Goal: Transaction & Acquisition: Purchase product/service

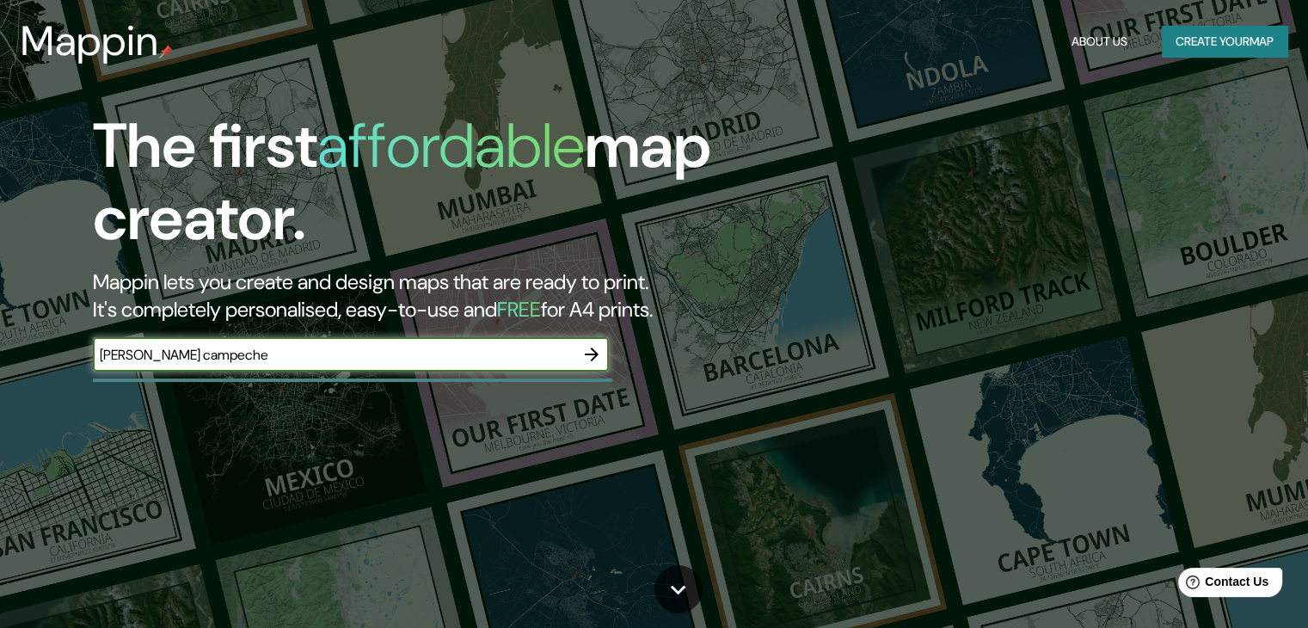
type input "lerma campeche"
click at [592, 363] on icon "button" at bounding box center [591, 354] width 21 height 21
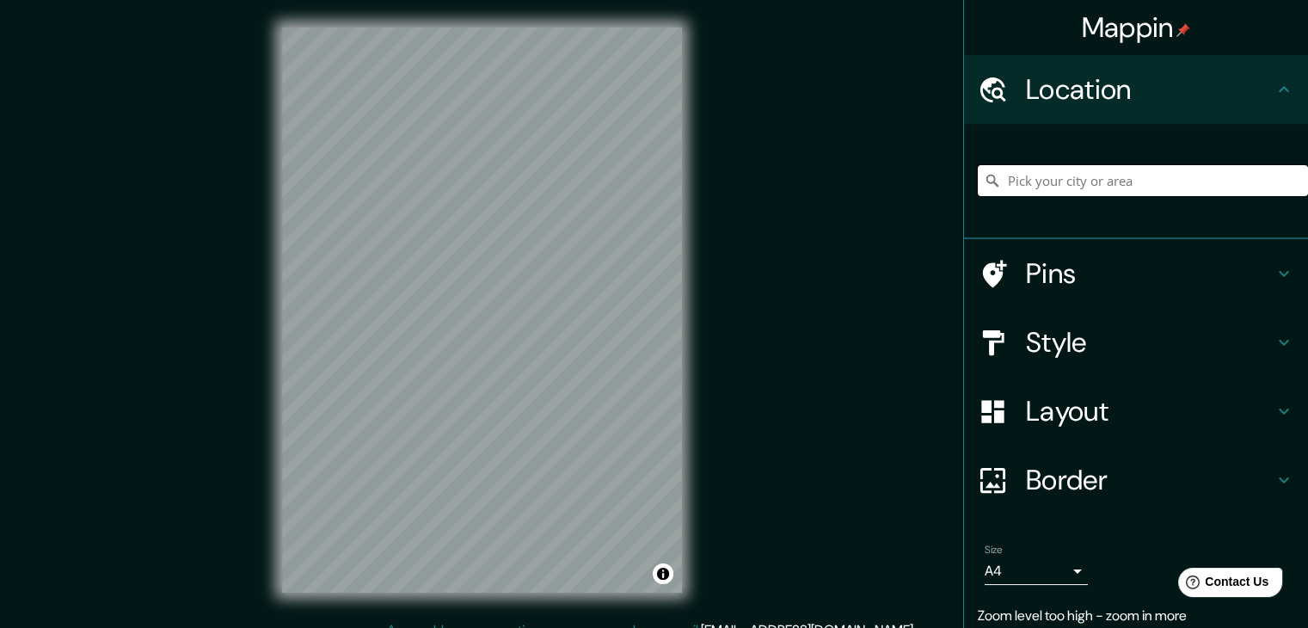
click at [1044, 170] on input "Pick your city or area" at bounding box center [1143, 180] width 330 height 31
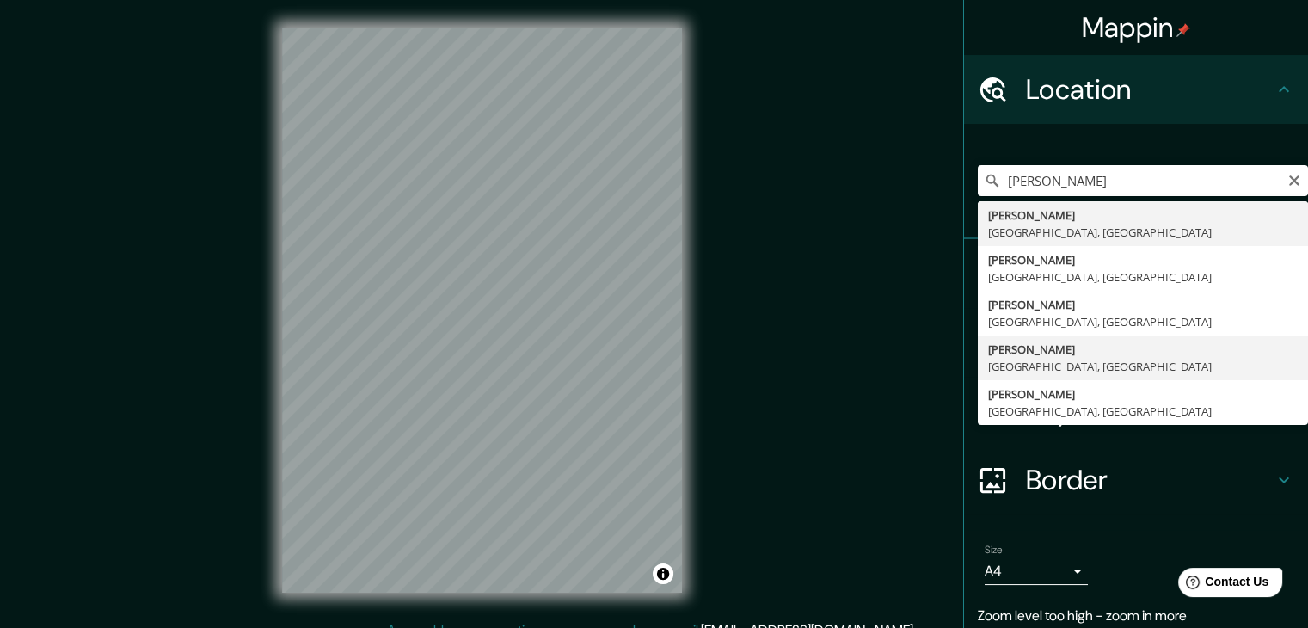
type input "Lerma, Campeche, Mexico"
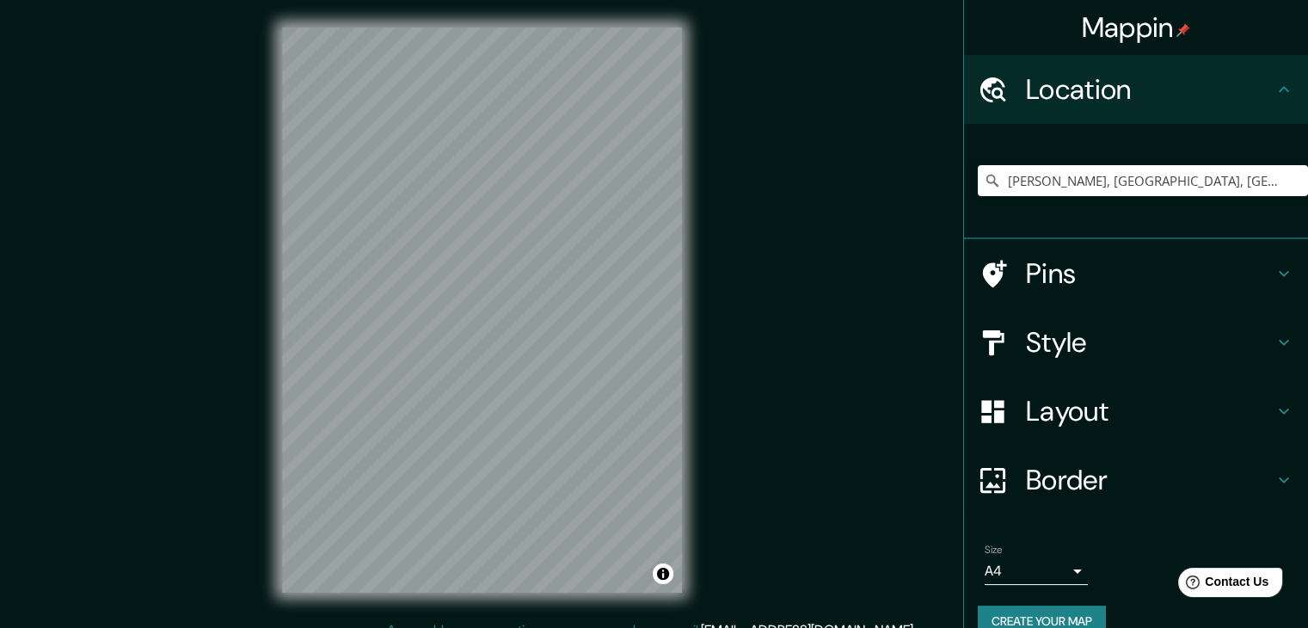
click at [1043, 286] on h4 "Pins" at bounding box center [1150, 273] width 248 height 34
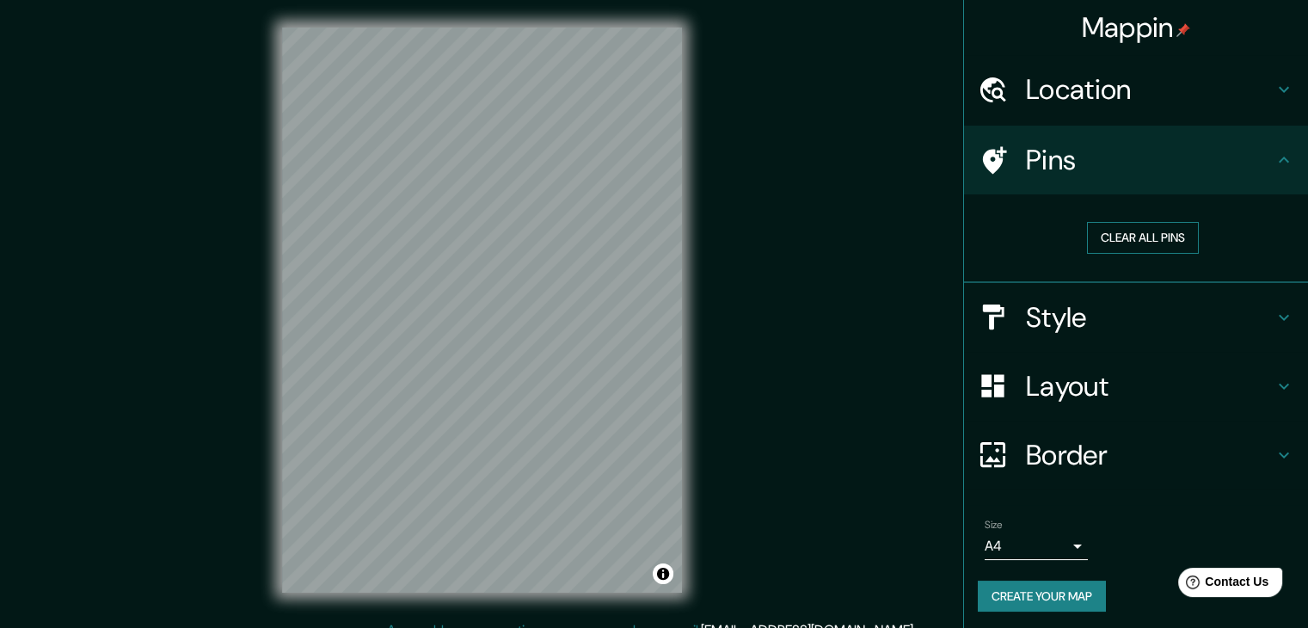
click at [1129, 228] on button "Clear all pins" at bounding box center [1143, 238] width 112 height 32
click at [1098, 306] on h4 "Style" at bounding box center [1150, 317] width 248 height 34
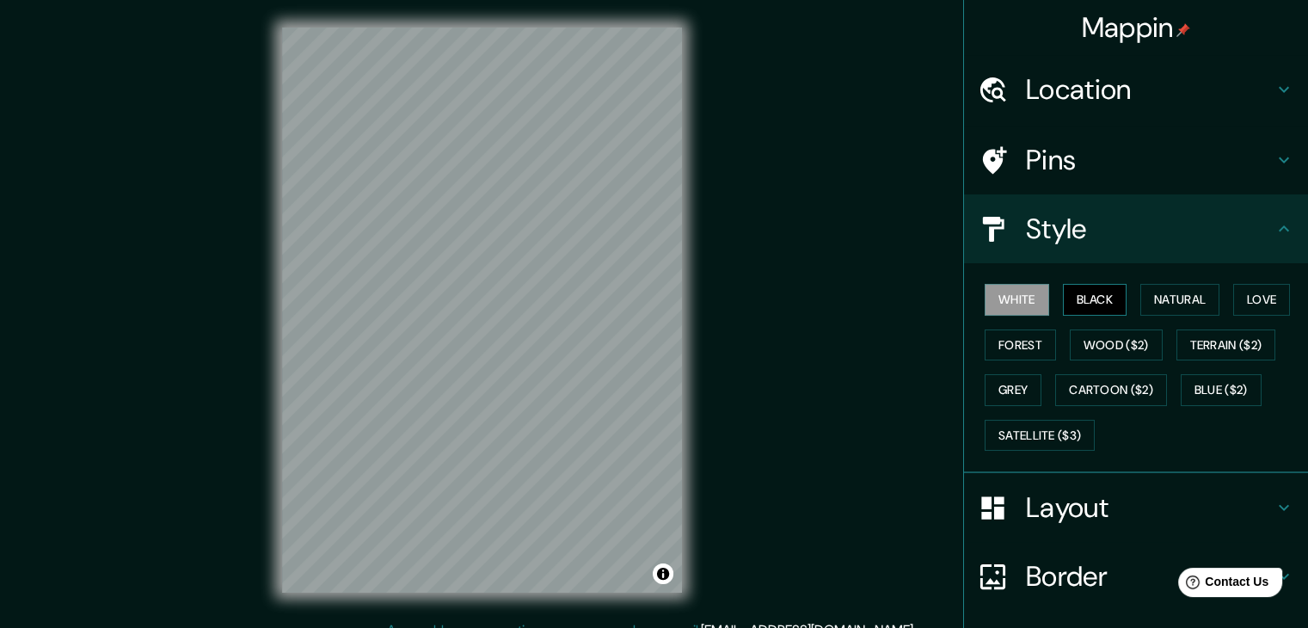
click at [1079, 292] on button "Black" at bounding box center [1095, 300] width 65 height 32
click at [1029, 292] on button "White" at bounding box center [1017, 300] width 65 height 32
click at [1157, 301] on button "Natural" at bounding box center [1180, 300] width 79 height 32
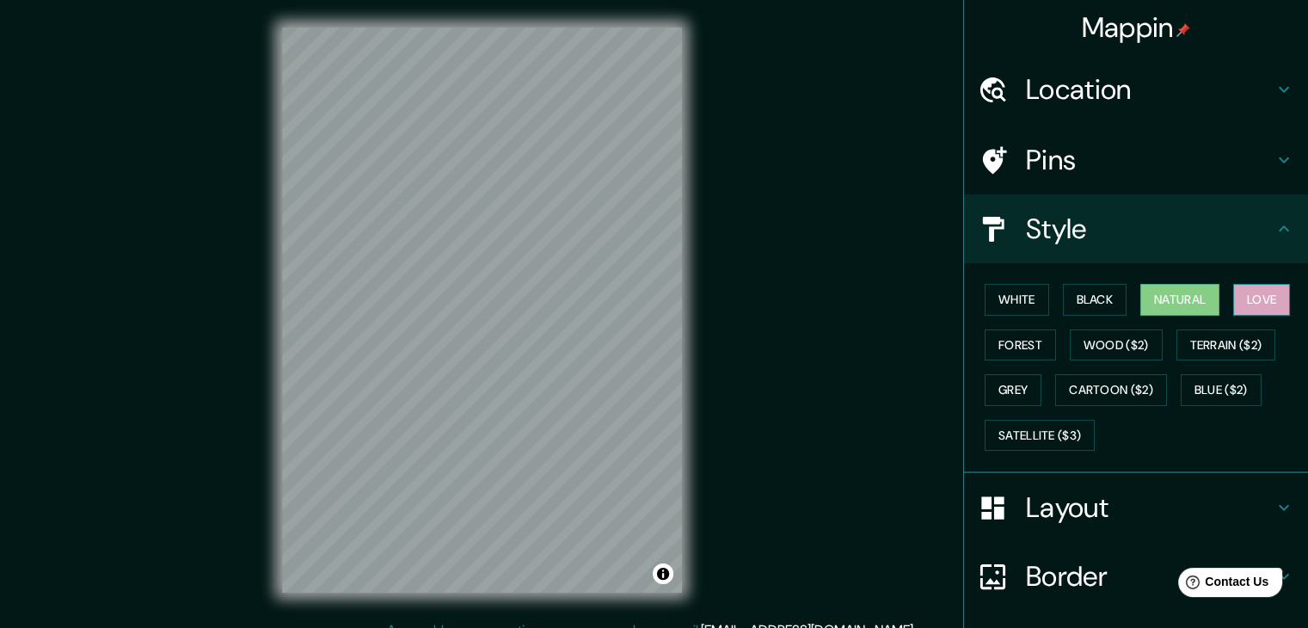
click at [1238, 299] on button "Love" at bounding box center [1262, 300] width 57 height 32
click at [1013, 342] on button "Forest" at bounding box center [1020, 345] width 71 height 32
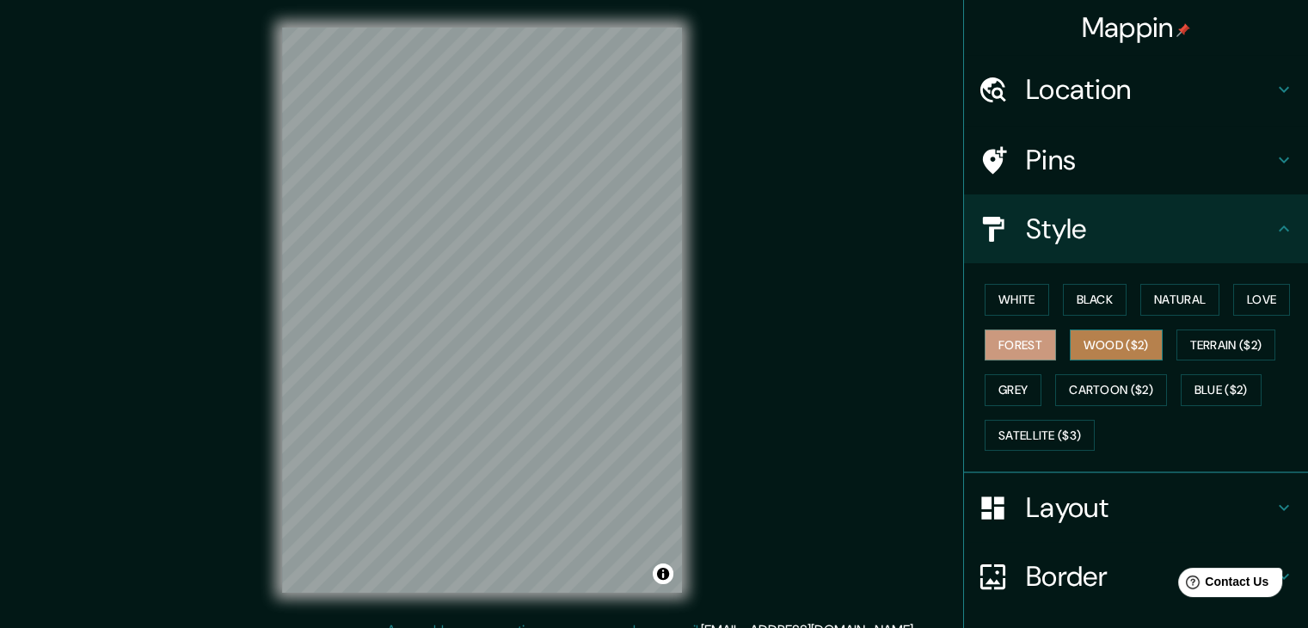
click at [1087, 349] on button "Wood ($2)" at bounding box center [1116, 345] width 93 height 32
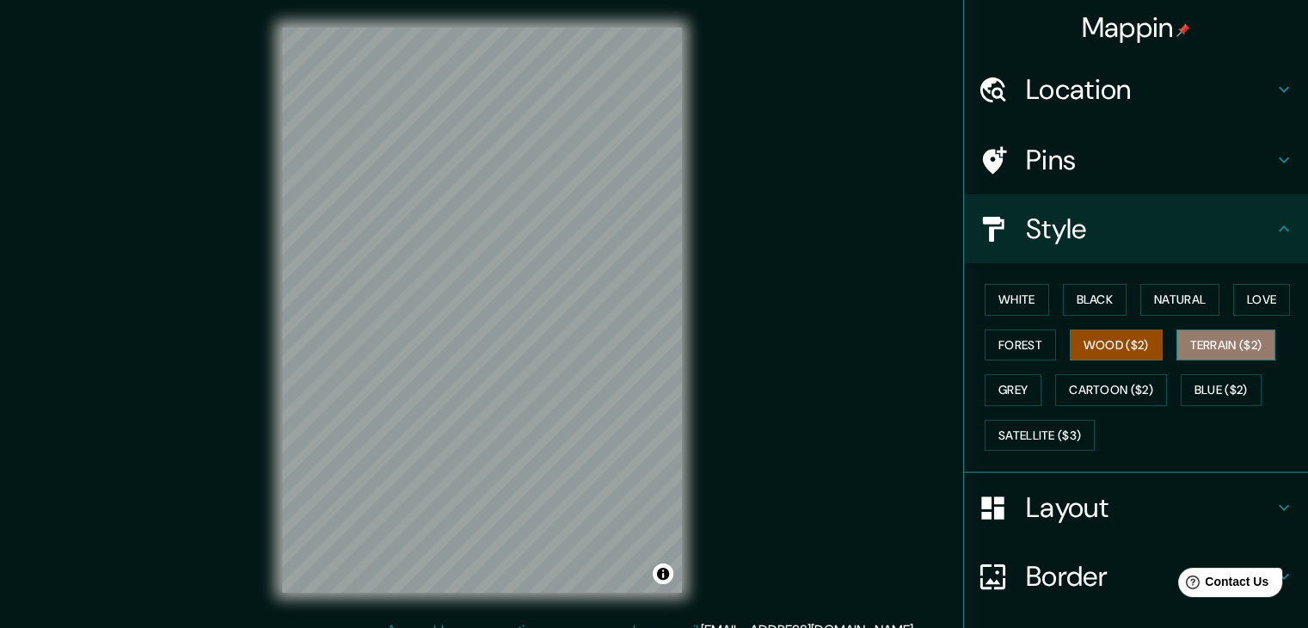
click at [1201, 347] on button "Terrain ($2)" at bounding box center [1227, 345] width 100 height 32
click at [1013, 392] on button "Grey" at bounding box center [1013, 390] width 57 height 32
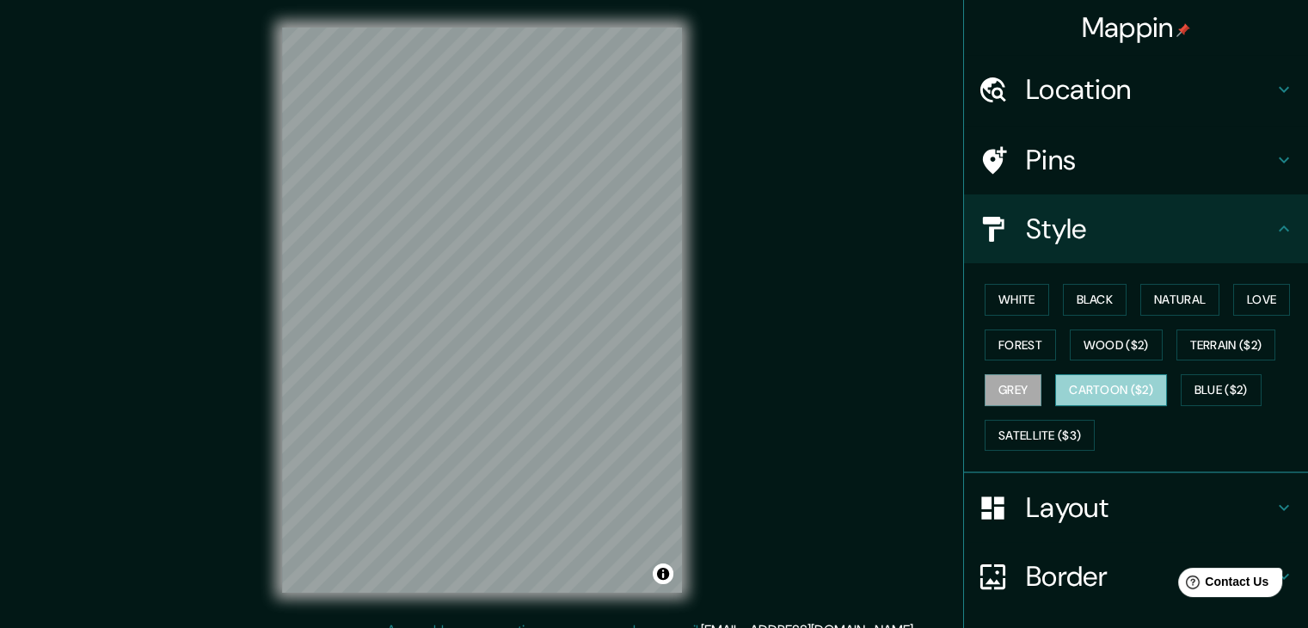
click at [1082, 385] on button "Cartoon ($2)" at bounding box center [1111, 390] width 112 height 32
click at [1201, 397] on button "Blue ($2)" at bounding box center [1221, 390] width 81 height 32
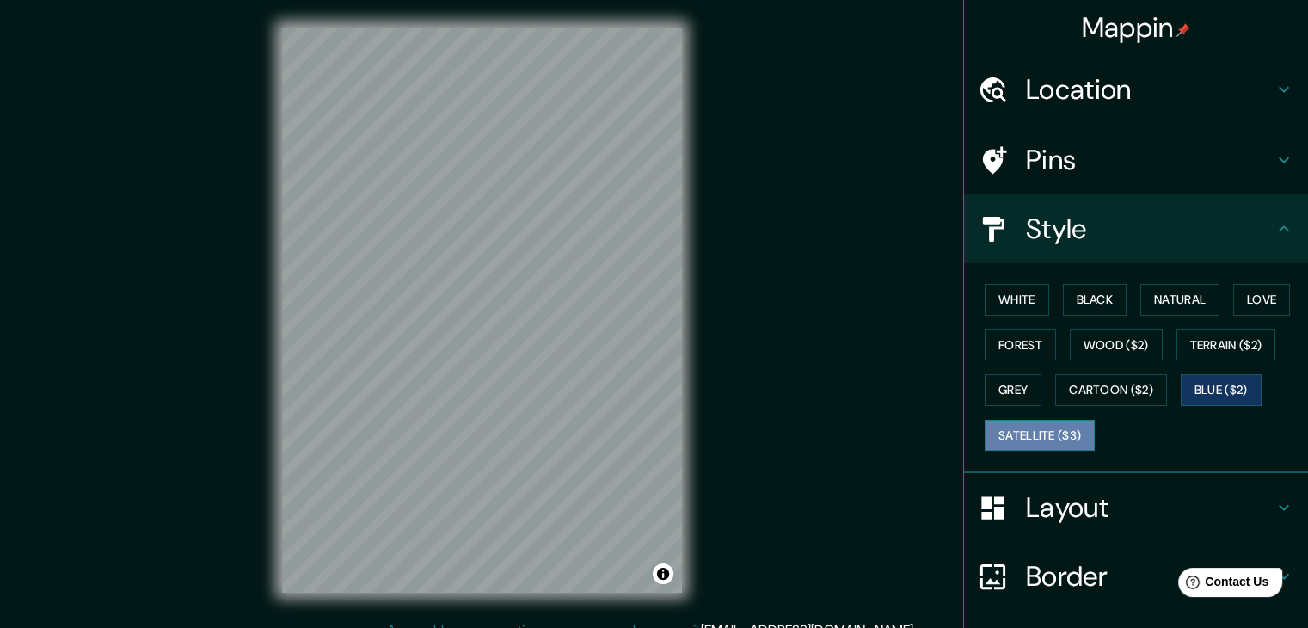
click at [1036, 430] on button "Satellite ($3)" at bounding box center [1040, 436] width 110 height 32
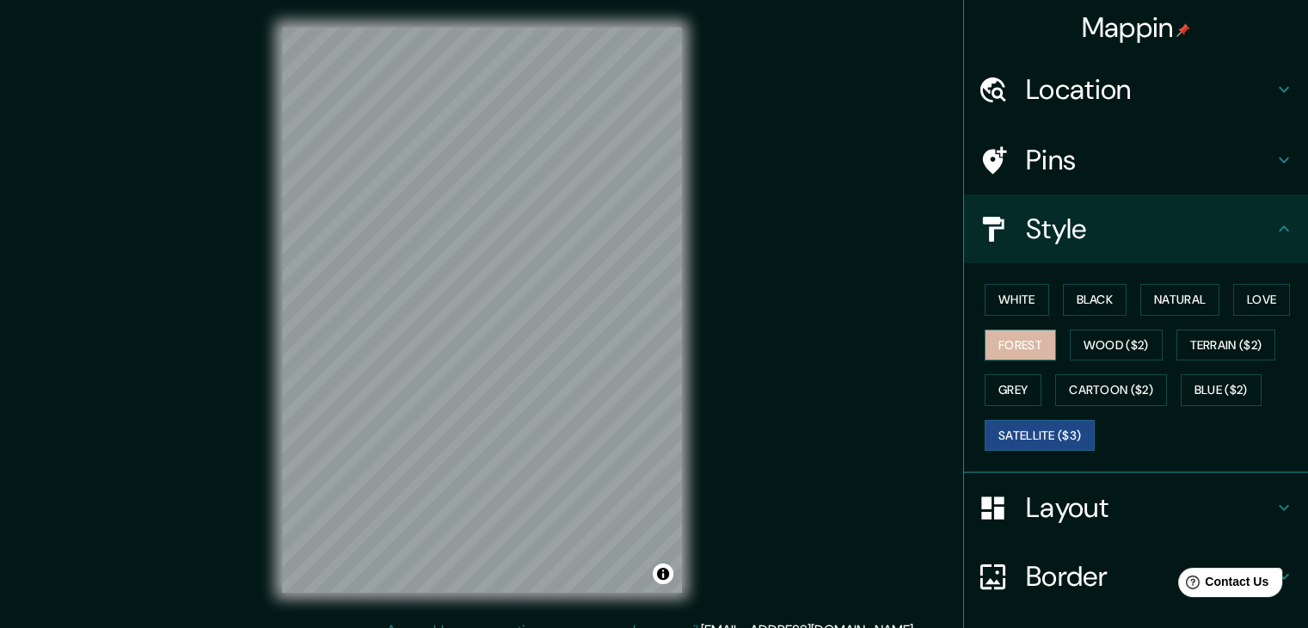
click at [1025, 338] on button "Forest" at bounding box center [1020, 345] width 71 height 32
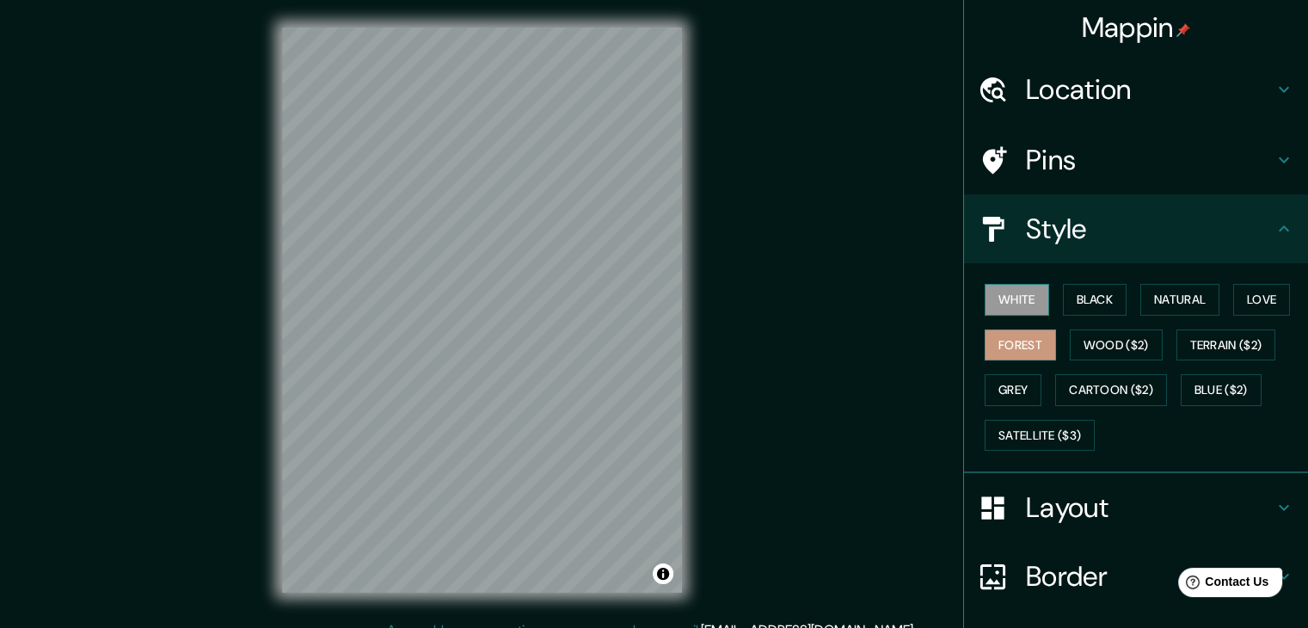
click at [1026, 297] on button "White" at bounding box center [1017, 300] width 65 height 32
click at [1092, 287] on button "Black" at bounding box center [1095, 300] width 65 height 32
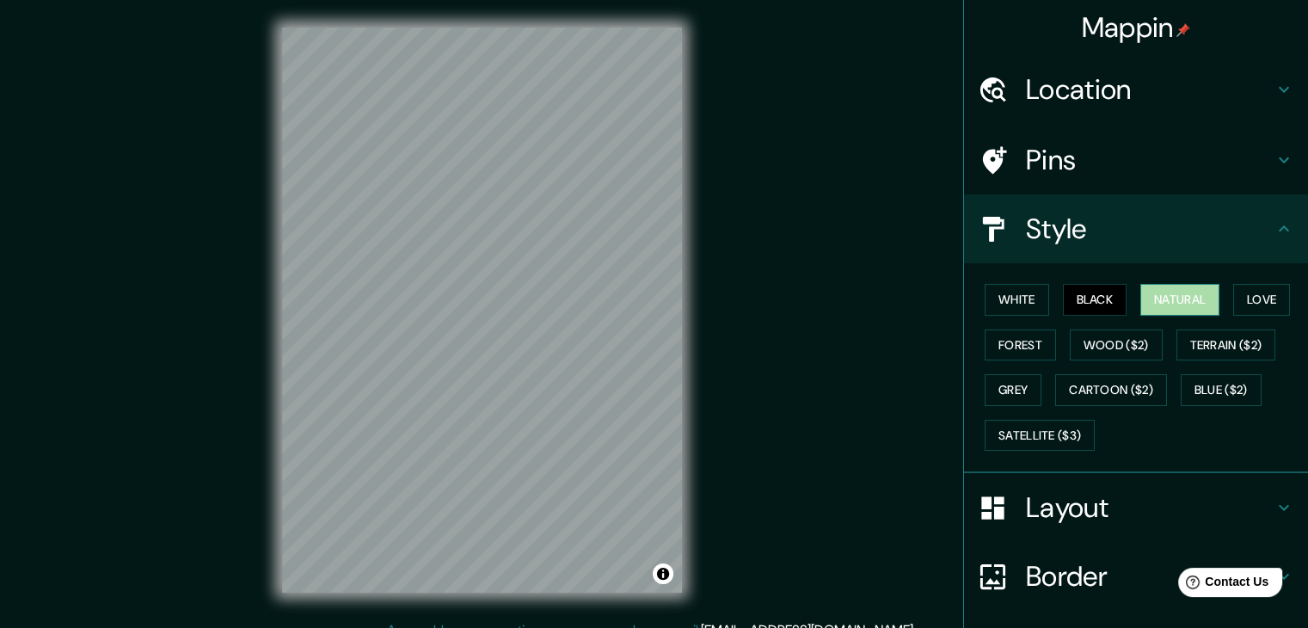
click at [1171, 301] on button "Natural" at bounding box center [1180, 300] width 79 height 32
click at [1074, 299] on button "Black" at bounding box center [1095, 300] width 65 height 32
click at [1019, 329] on button "Forest" at bounding box center [1020, 345] width 71 height 32
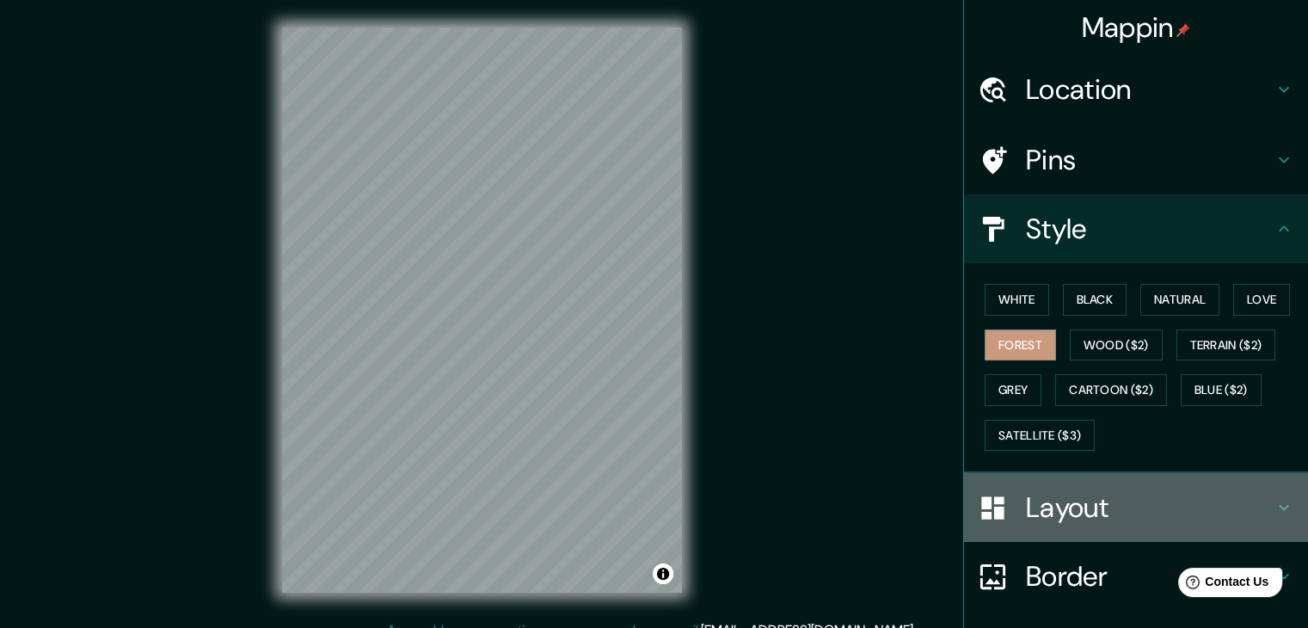
click at [1026, 508] on h4 "Layout" at bounding box center [1150, 507] width 248 height 34
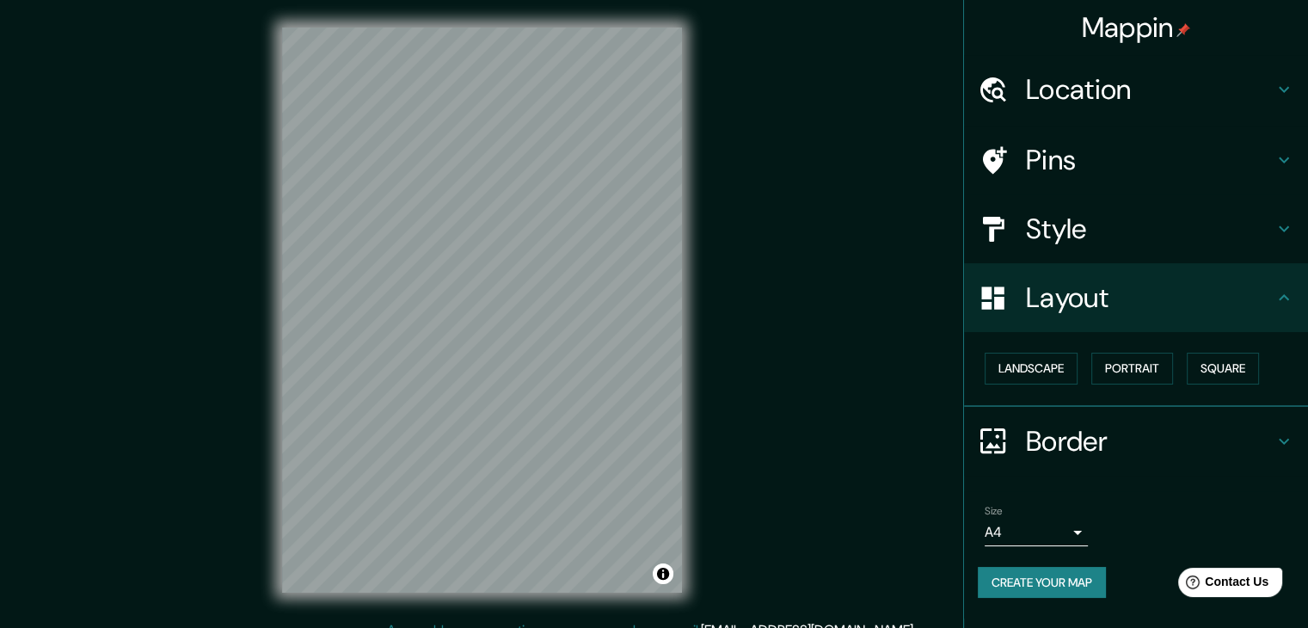
scroll to position [20, 0]
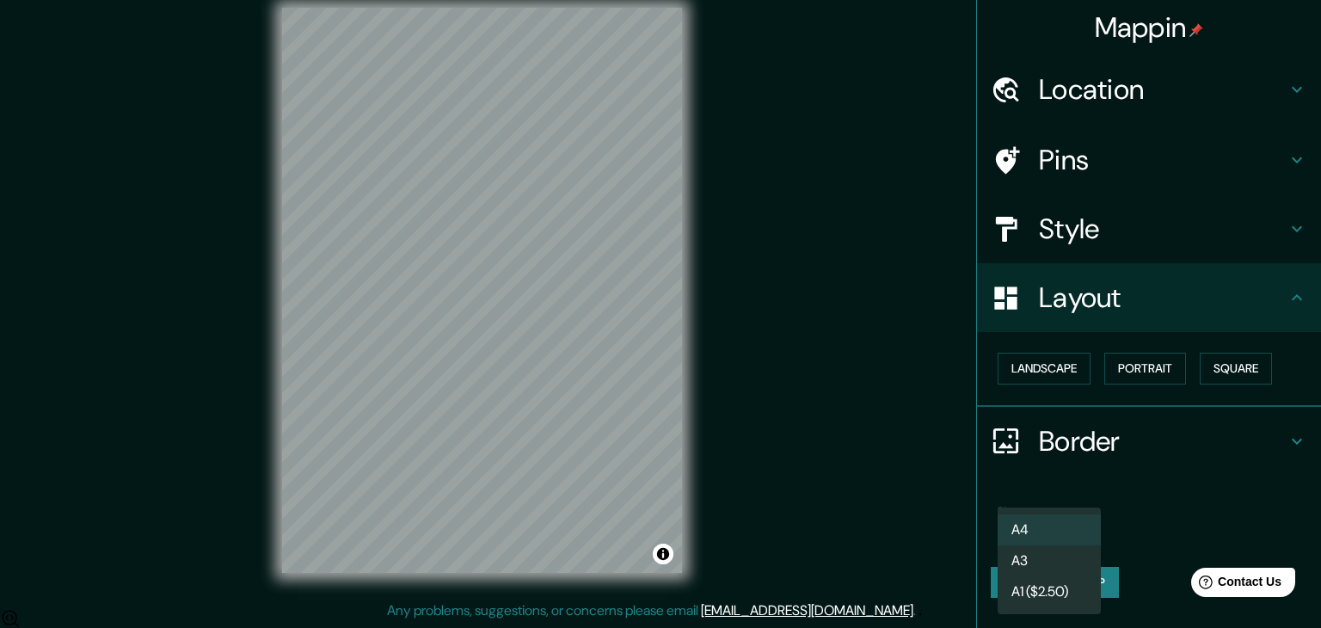
click at [1069, 527] on body "Mappin Location Lerma, Campeche, Mexico Pins Style Layout Landscape Portrait Sq…" at bounding box center [660, 294] width 1321 height 628
click at [1069, 527] on li "A4" at bounding box center [1049, 529] width 103 height 31
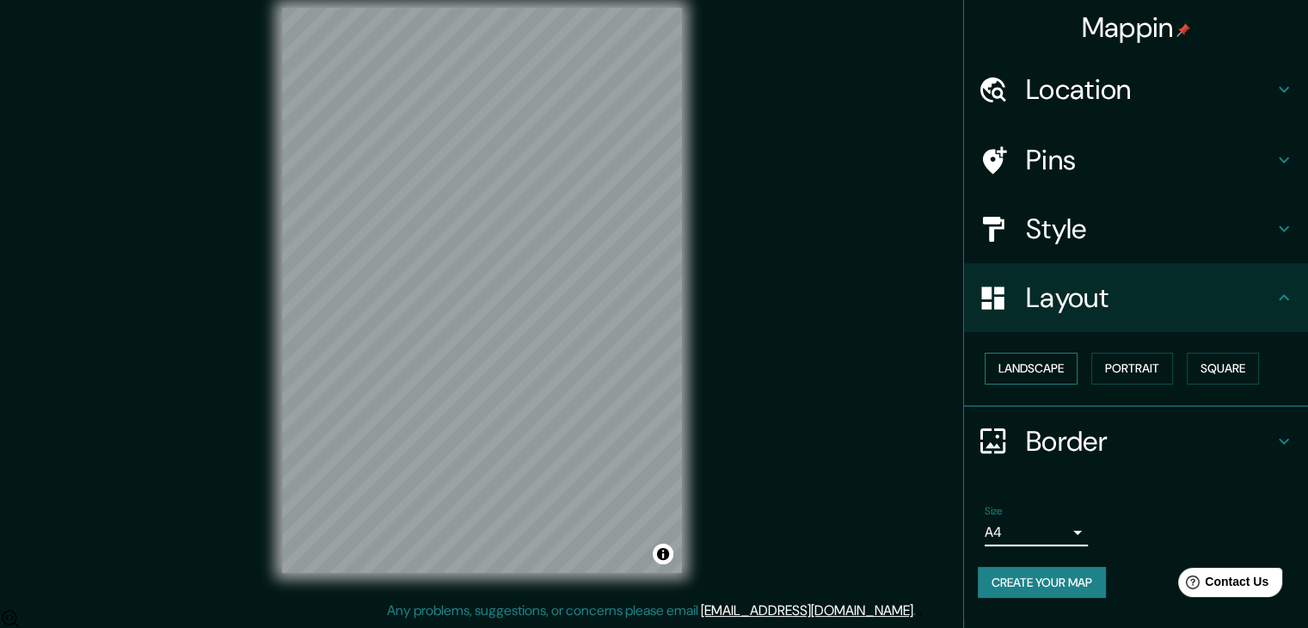
click at [1036, 369] on button "Landscape" at bounding box center [1031, 369] width 93 height 32
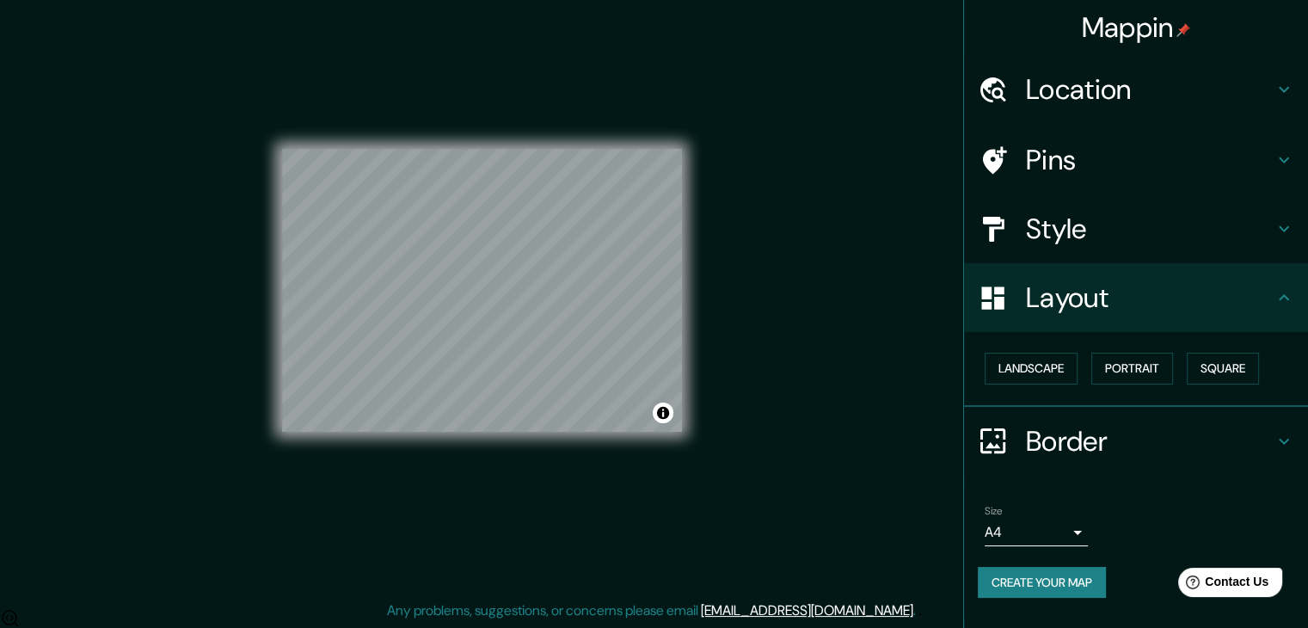
click at [1091, 365] on div "Landscape Portrait Square" at bounding box center [1143, 369] width 330 height 46
click at [1139, 366] on button "Portrait" at bounding box center [1133, 369] width 82 height 32
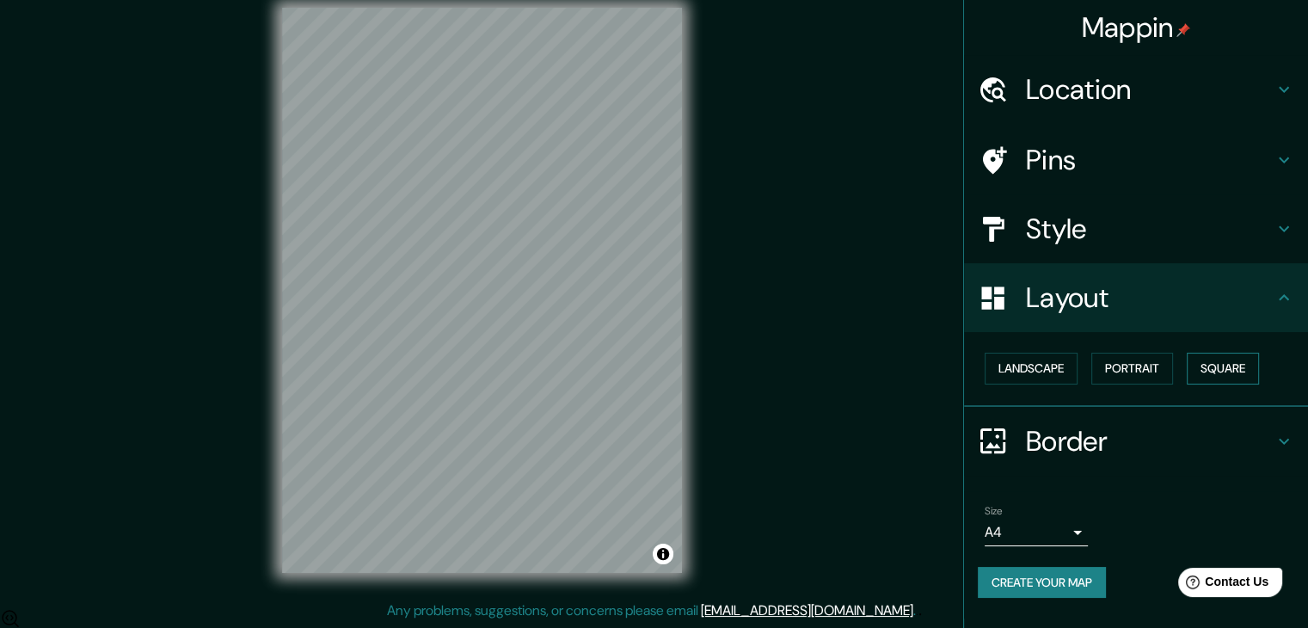
click at [1211, 369] on button "Square" at bounding box center [1223, 369] width 72 height 32
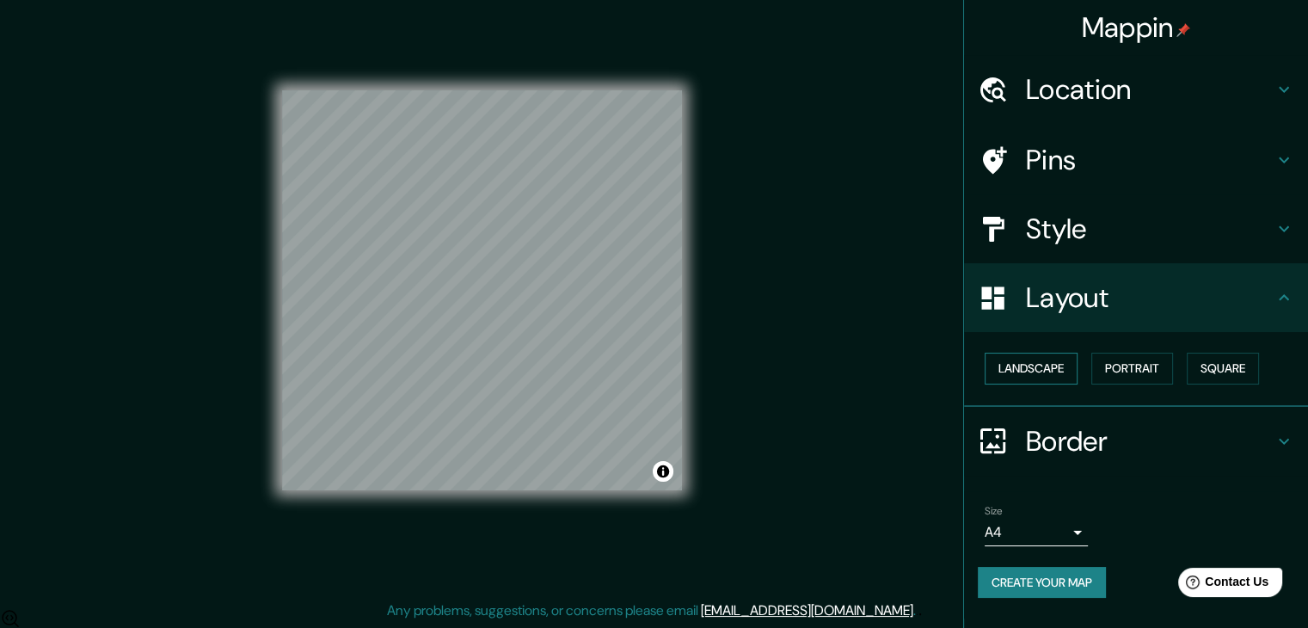
click at [1057, 374] on button "Landscape" at bounding box center [1031, 369] width 93 height 32
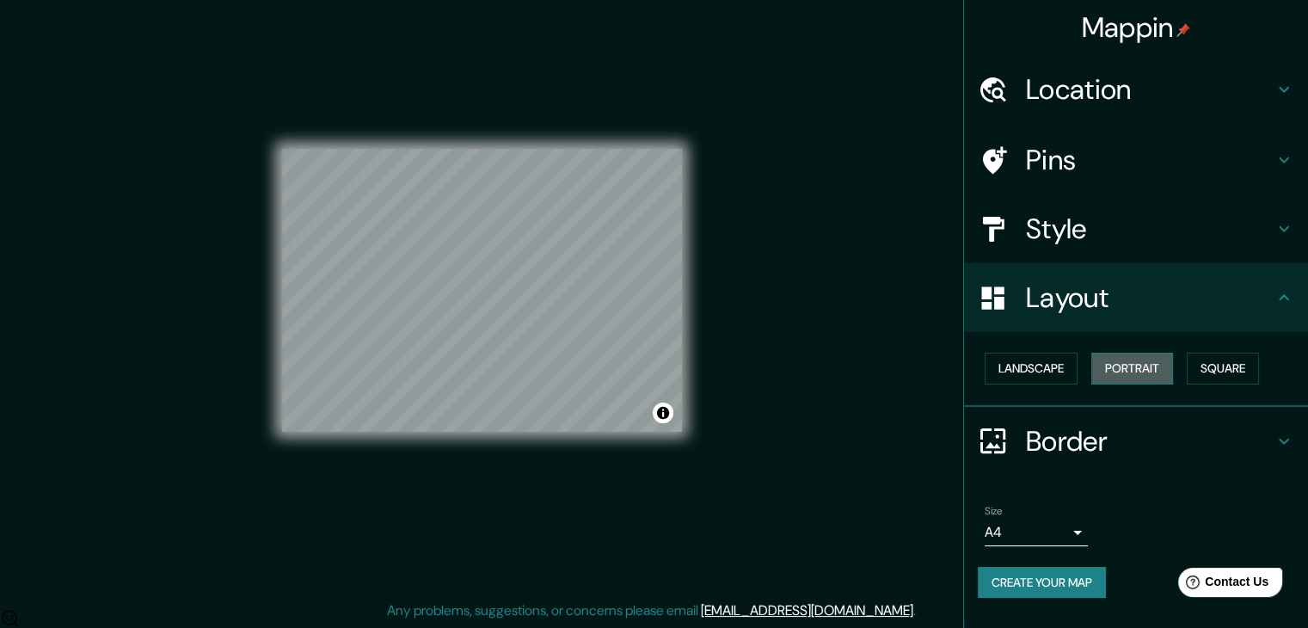
click at [1135, 359] on button "Portrait" at bounding box center [1133, 369] width 82 height 32
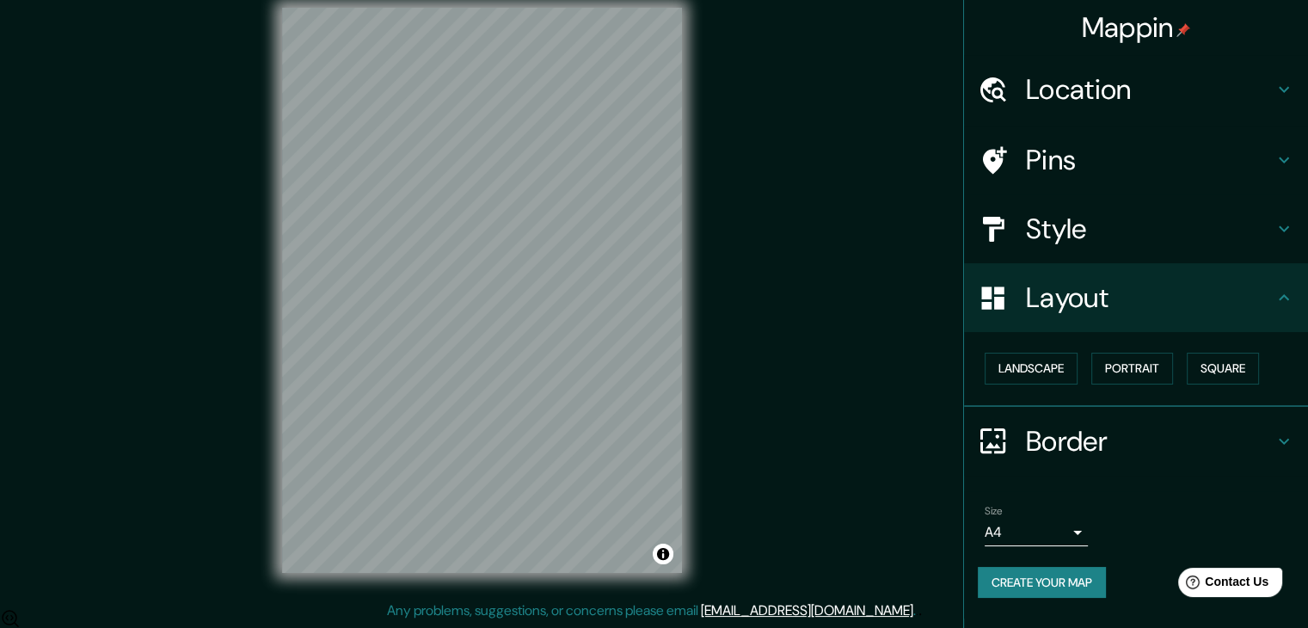
scroll to position [0, 0]
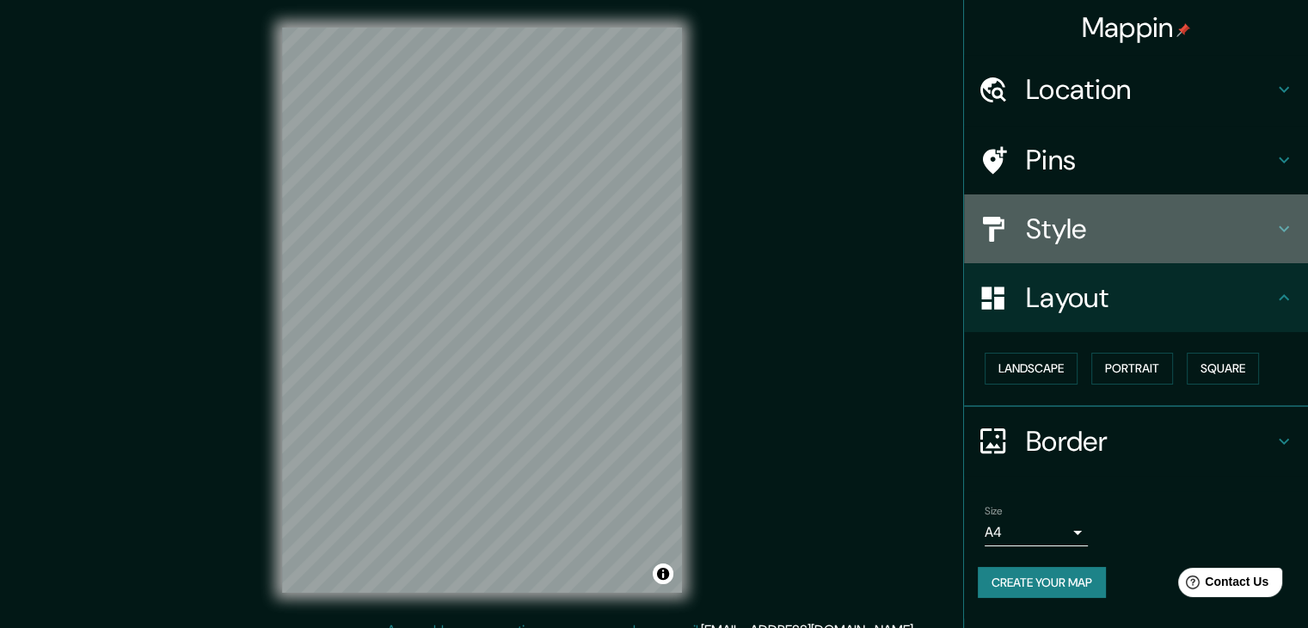
click at [1111, 215] on h4 "Style" at bounding box center [1150, 229] width 248 height 34
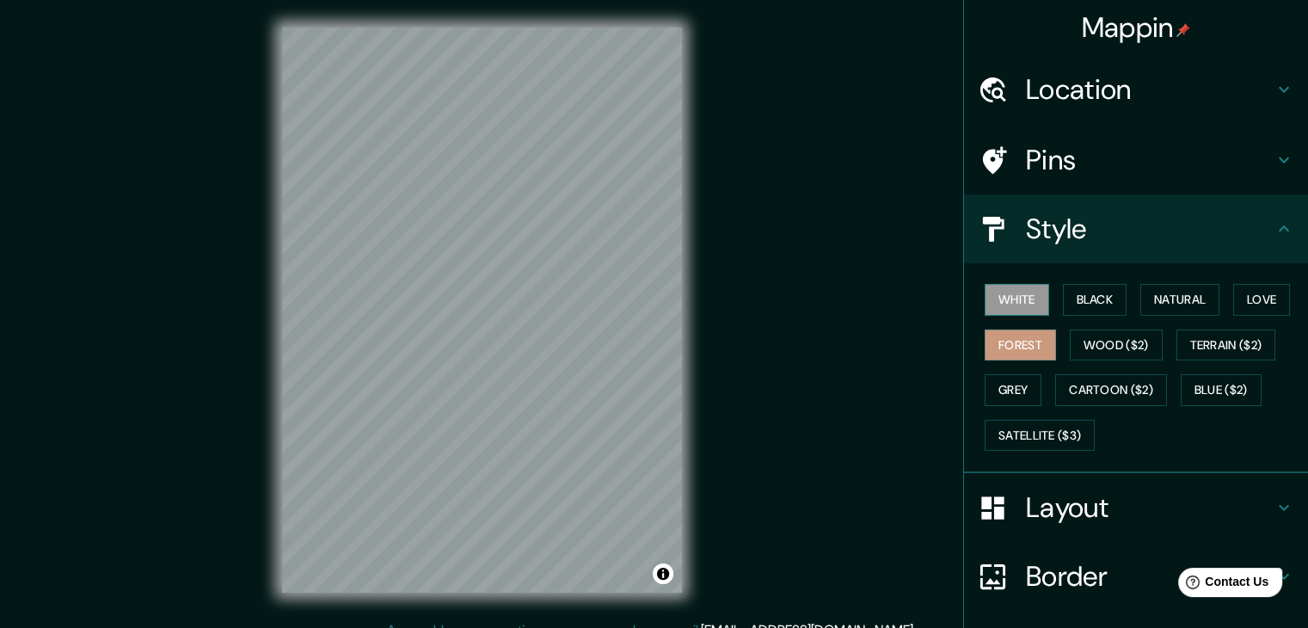
click at [1023, 294] on button "White" at bounding box center [1017, 300] width 65 height 32
click at [1077, 297] on button "Black" at bounding box center [1095, 300] width 65 height 32
click at [1012, 295] on button "White" at bounding box center [1017, 300] width 65 height 32
click at [1063, 298] on button "Black" at bounding box center [1095, 300] width 65 height 32
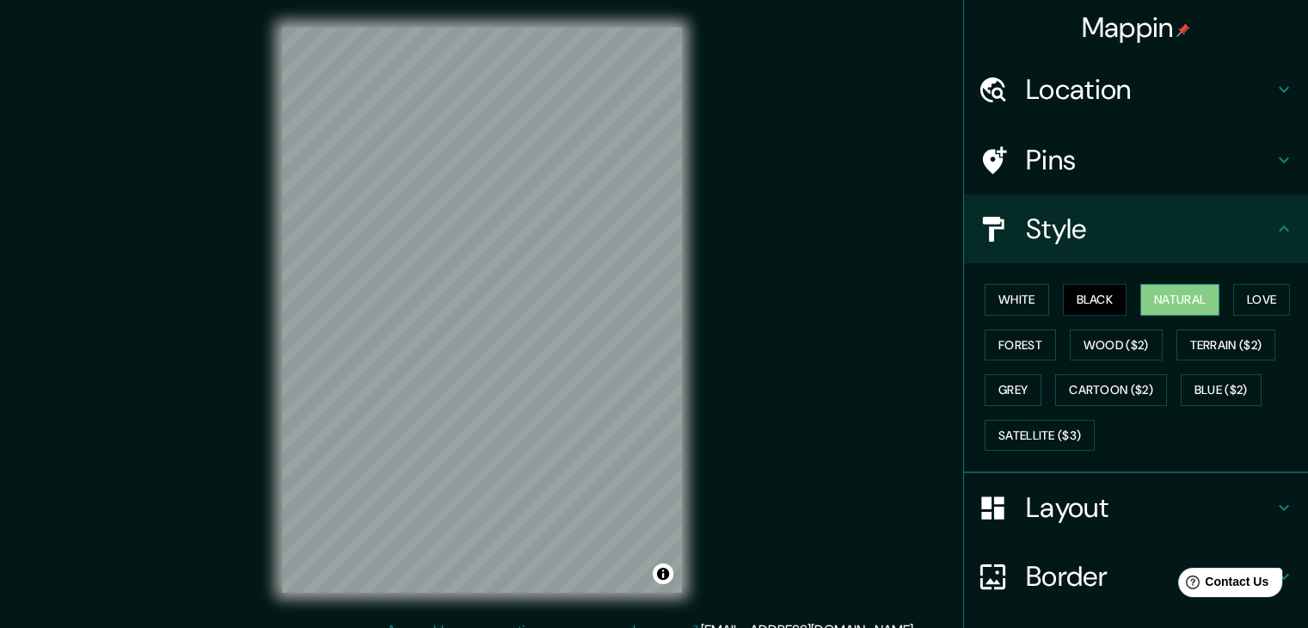
click at [1178, 297] on button "Natural" at bounding box center [1180, 300] width 79 height 32
click at [1234, 293] on button "Love" at bounding box center [1262, 300] width 57 height 32
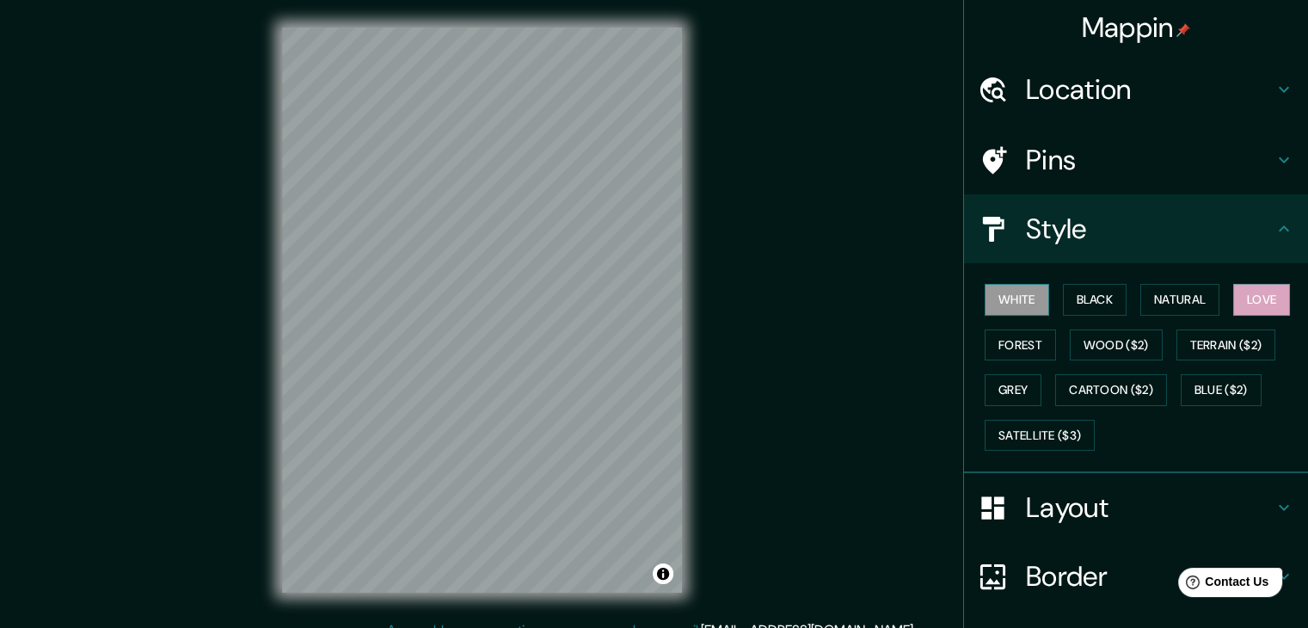
click at [1011, 299] on button "White" at bounding box center [1017, 300] width 65 height 32
click at [992, 335] on button "Forest" at bounding box center [1020, 345] width 71 height 32
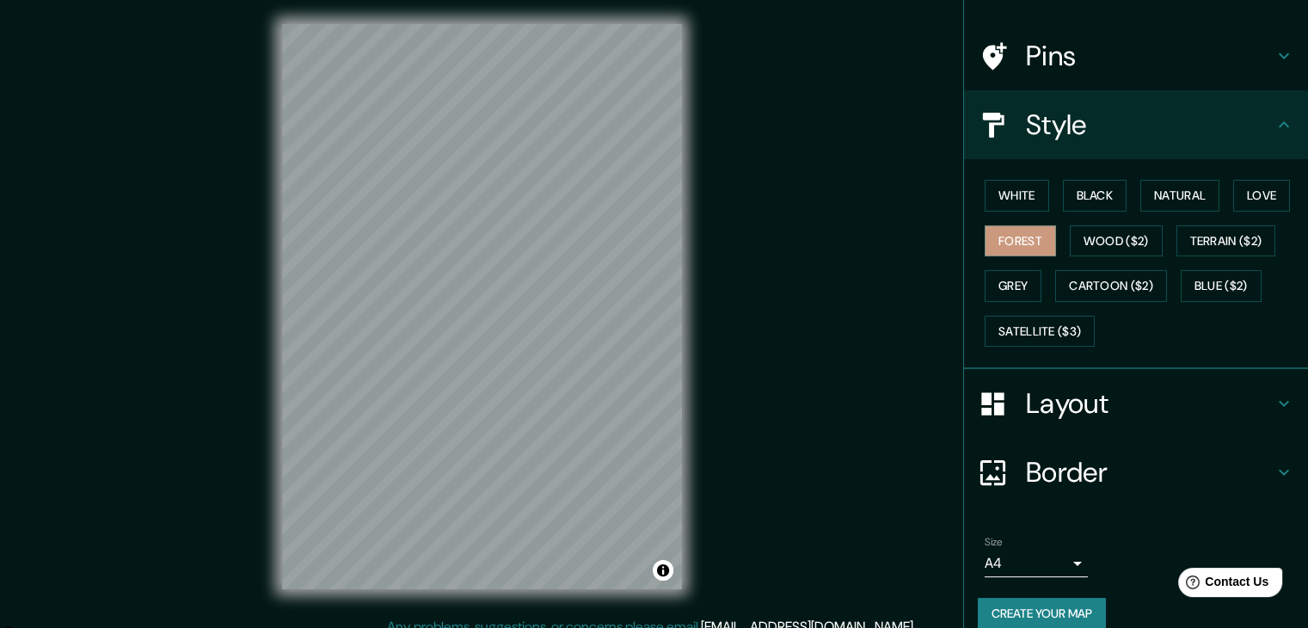
scroll to position [124, 0]
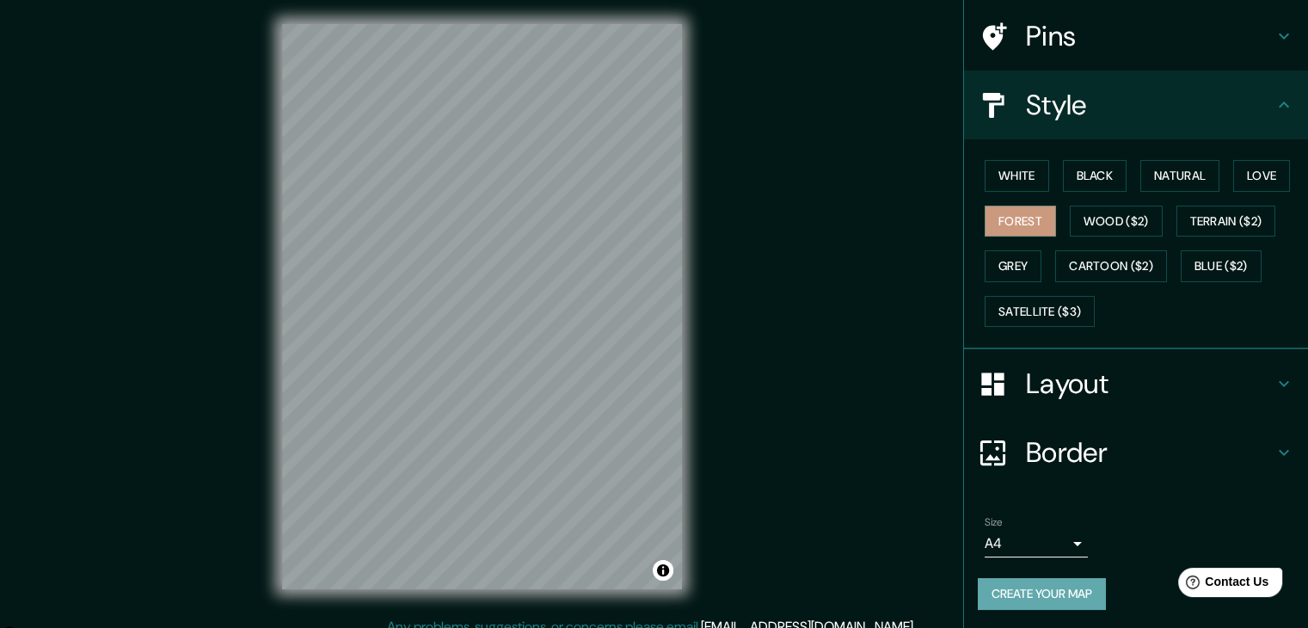
click at [1056, 593] on button "Create your map" at bounding box center [1042, 594] width 128 height 32
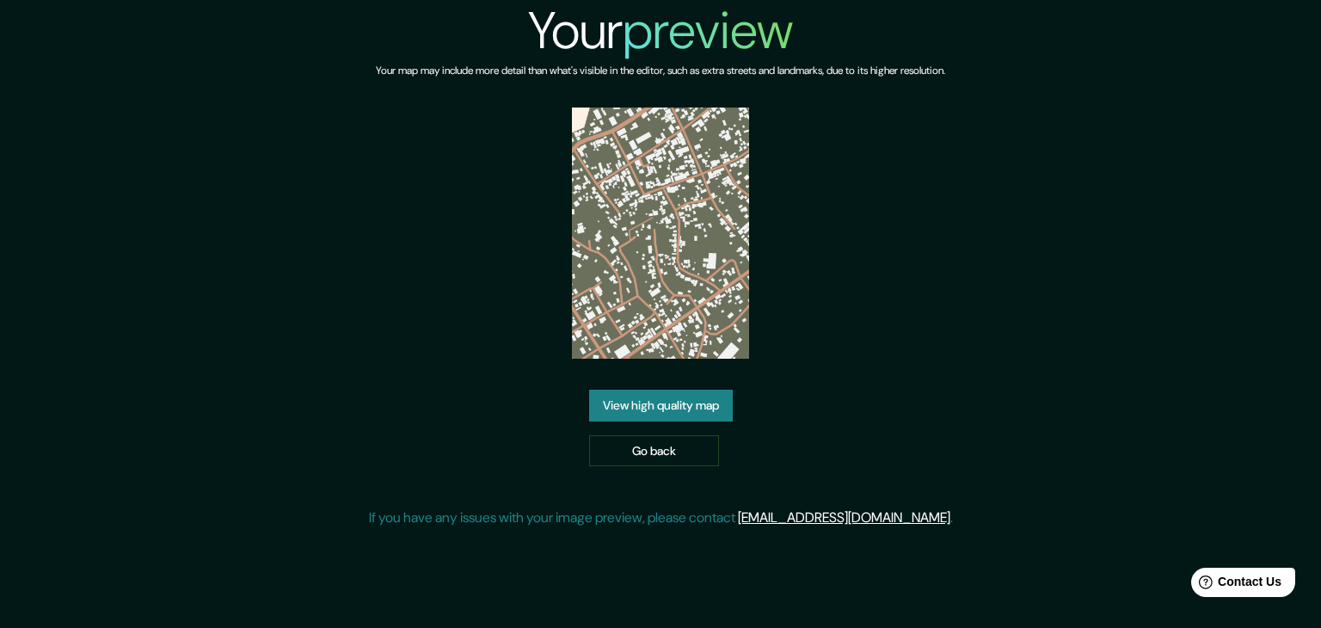
click at [623, 414] on link "View high quality map" at bounding box center [661, 406] width 144 height 32
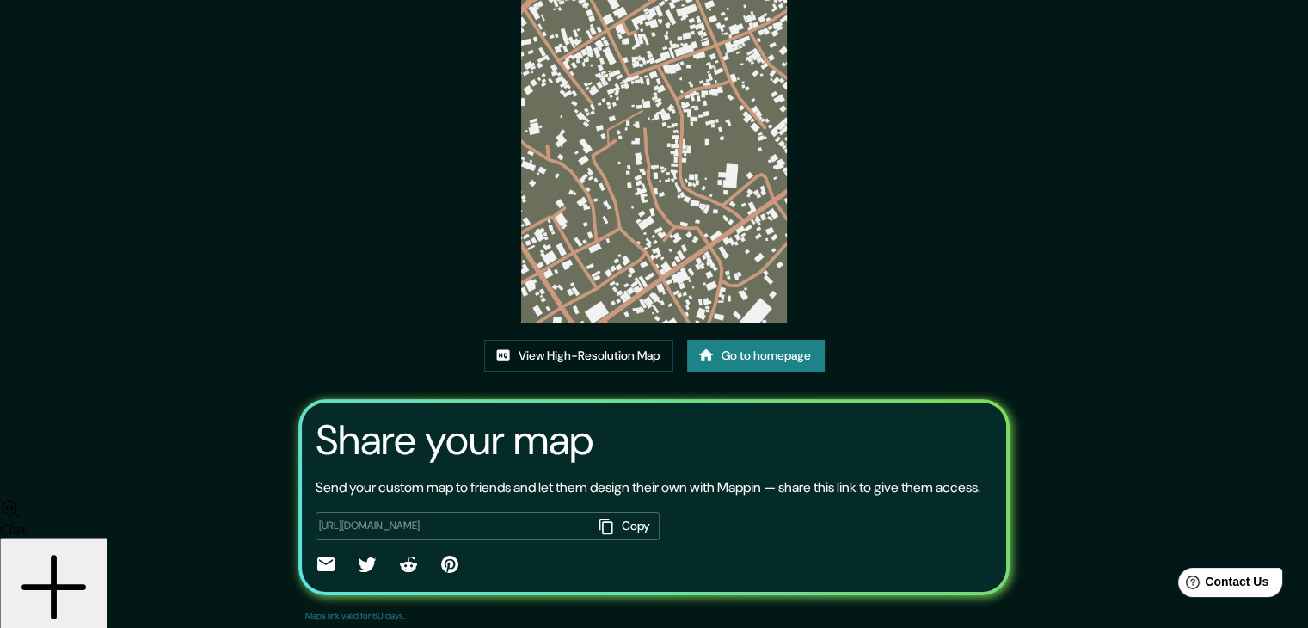
scroll to position [172, 0]
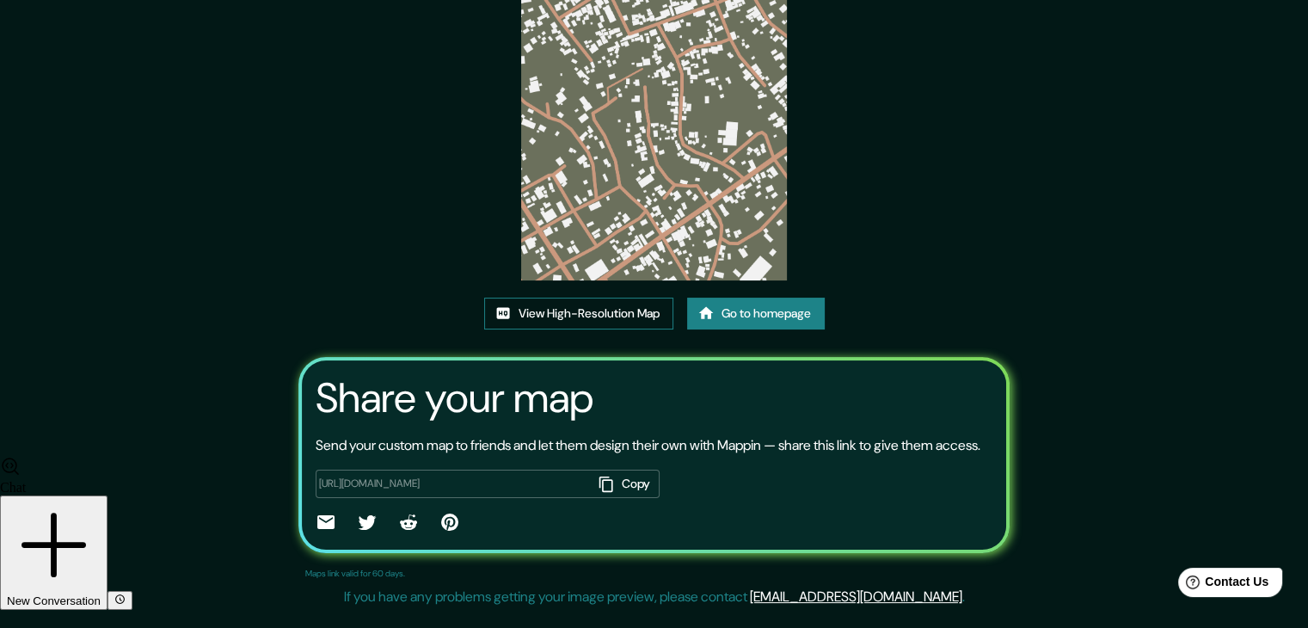
click at [586, 314] on link "View High-Resolution Map" at bounding box center [578, 314] width 189 height 32
click at [749, 314] on link "Go to homepage" at bounding box center [756, 314] width 138 height 32
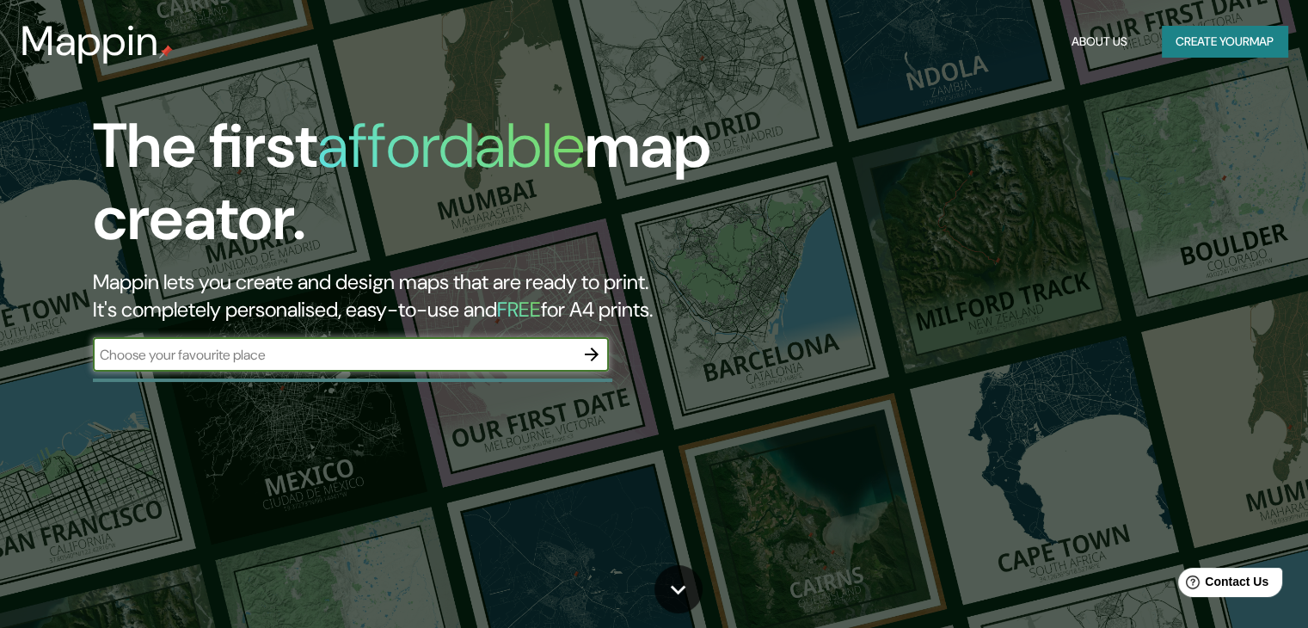
click at [371, 355] on input "text" at bounding box center [334, 355] width 482 height 20
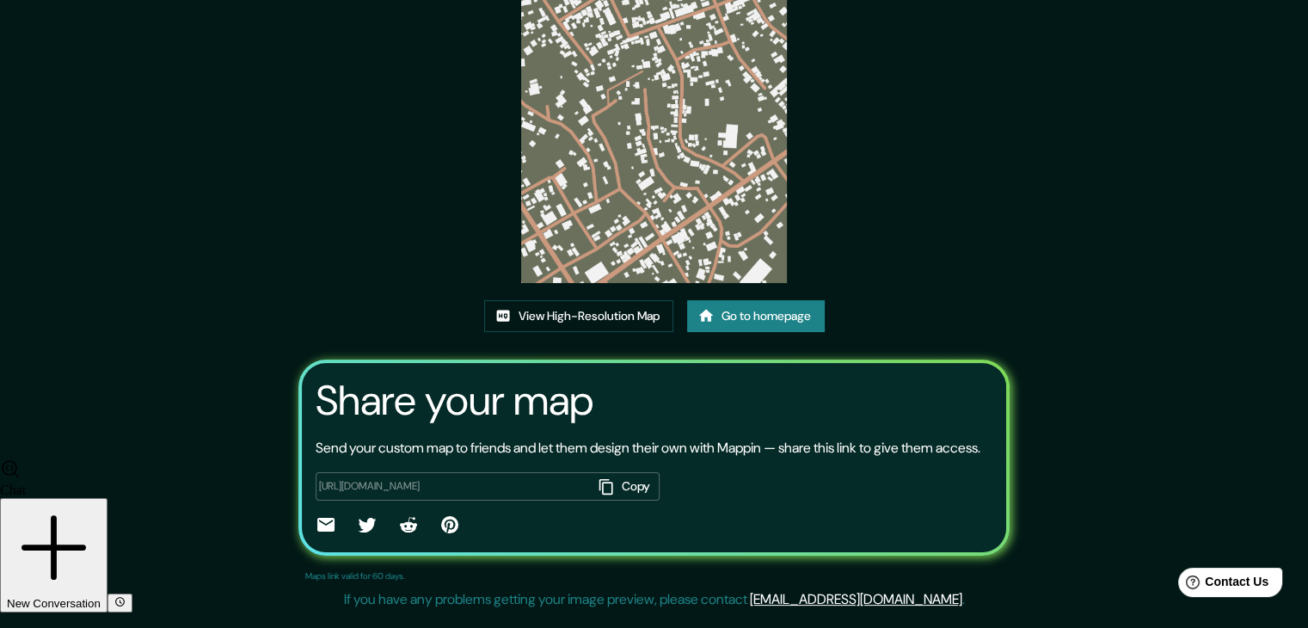
scroll to position [172, 0]
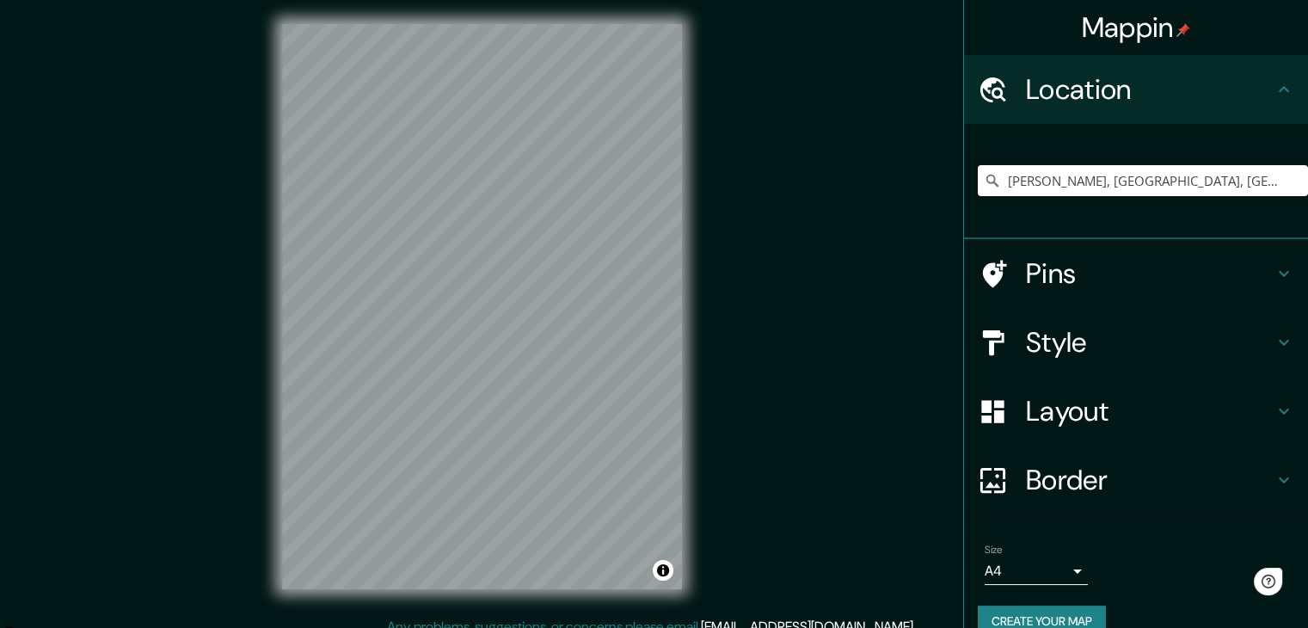
scroll to position [2965, 0]
click at [1098, 173] on input "Lerma, Campeche, Mexico" at bounding box center [1143, 180] width 330 height 31
click at [1172, 163] on div "Lerma, Campeche, Mexico" at bounding box center [1143, 181] width 330 height 86
click at [1167, 171] on input "Lerma, Campeche, Mexico" at bounding box center [1143, 180] width 330 height 31
type textarea "o"
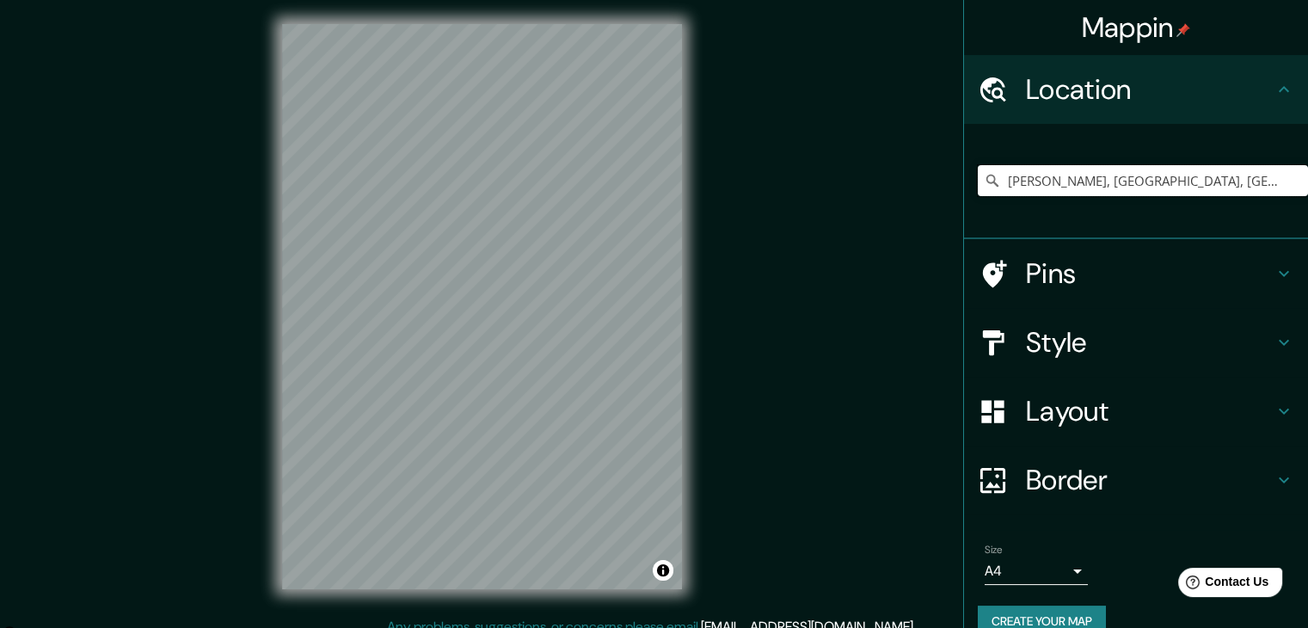
drag, startPoint x: 1167, startPoint y: 171, endPoint x: 958, endPoint y: 180, distance: 209.2
click at [964, 180] on div "Lerma, Campeche, Mexico" at bounding box center [1136, 181] width 344 height 115
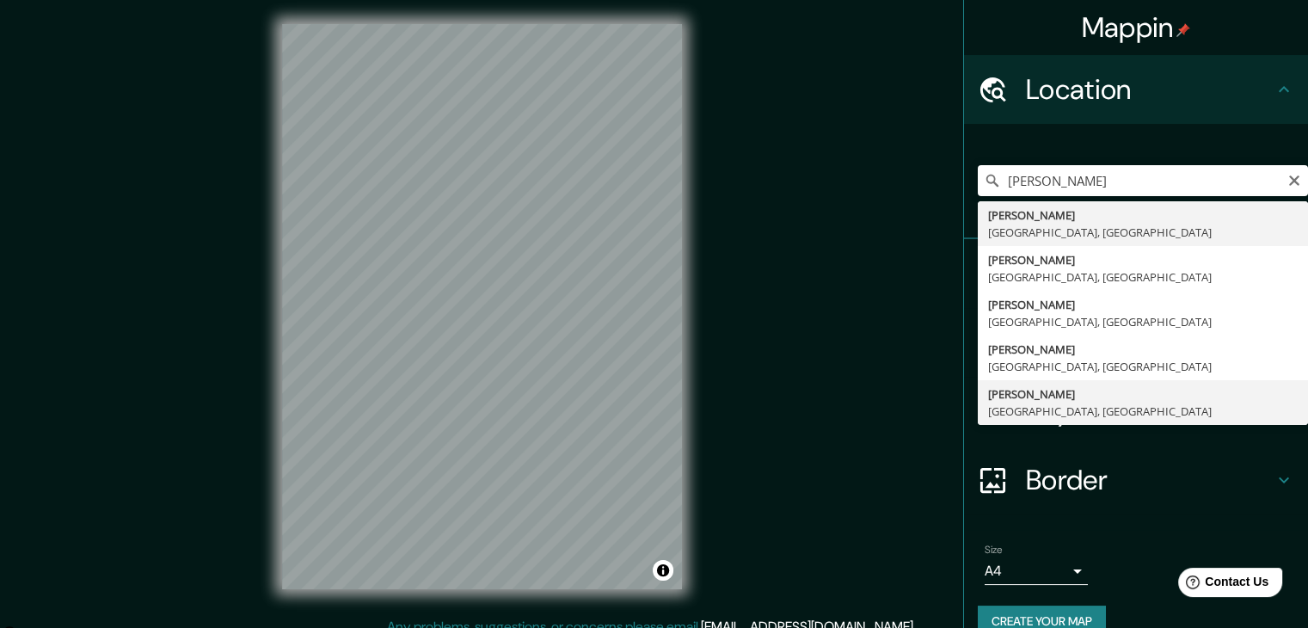
type input "Lerma, Campeche, Mexico"
